Goal: Navigation & Orientation: Find specific page/section

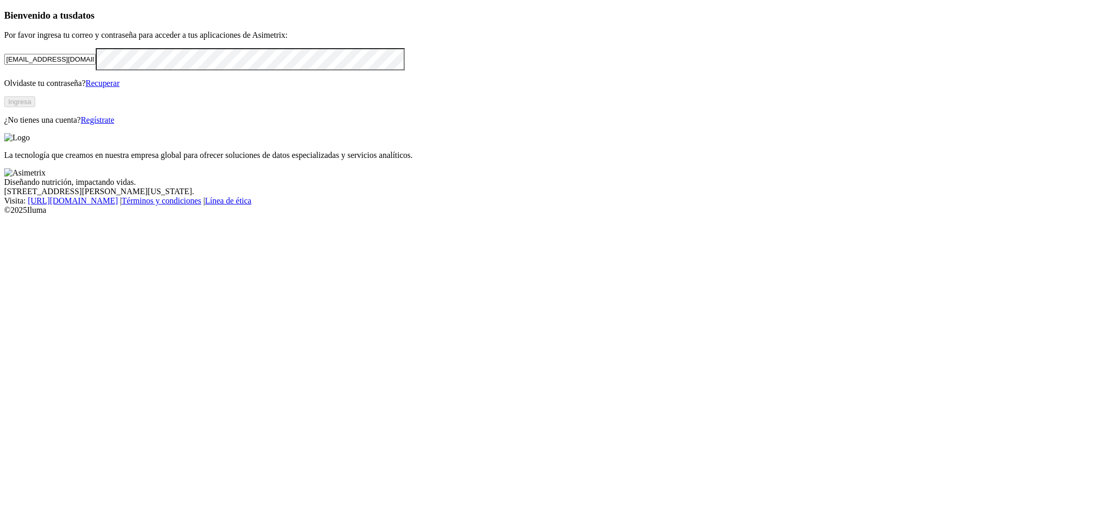
type input "[EMAIL_ADDRESS][DOMAIN_NAME]"
click at [371, 125] on div "Bienvenido a tus datos Por favor ingresa tu correo y contraseña para acceder a …" at bounding box center [552, 67] width 1096 height 115
click at [35, 107] on button "Ingresa" at bounding box center [19, 101] width 31 height 11
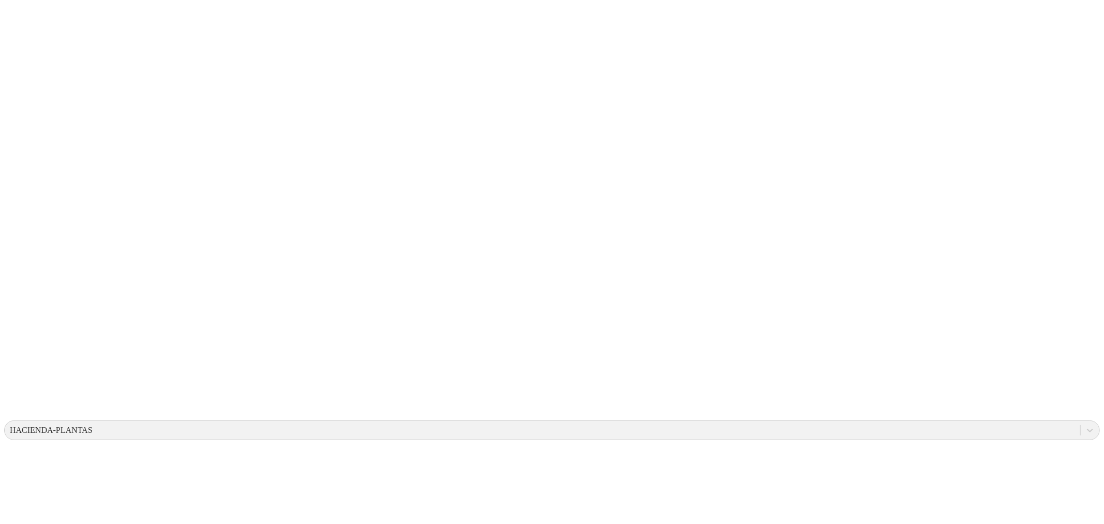
click at [1085, 425] on icon at bounding box center [1090, 430] width 10 height 10
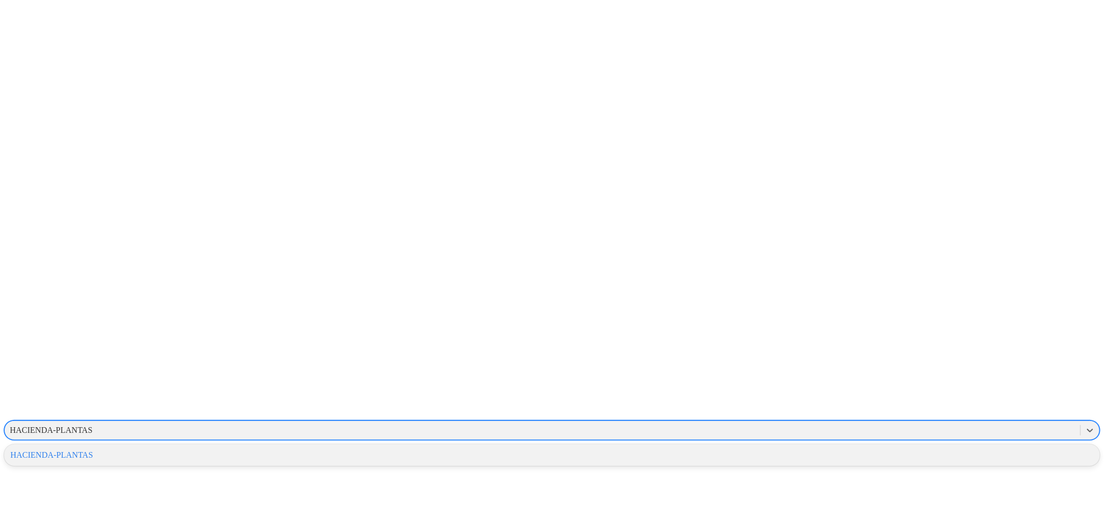
click at [953, 446] on div "HACIENDA-PLANTAS" at bounding box center [552, 455] width 1096 height 18
